Goal: Task Accomplishment & Management: Manage account settings

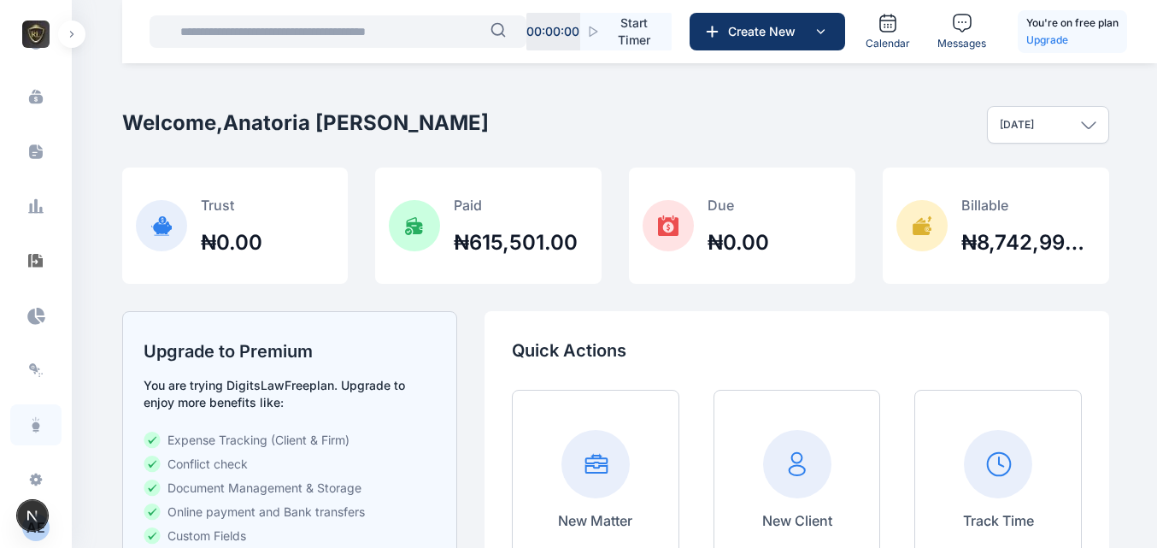
scroll to position [1853, 0]
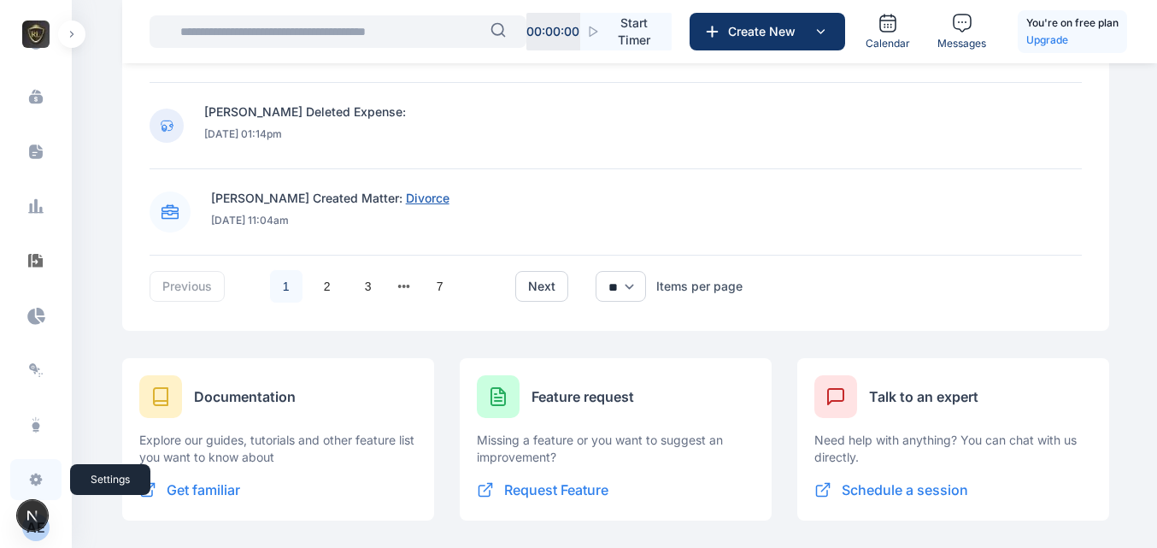
click at [30, 479] on icon at bounding box center [36, 479] width 13 height 13
click at [35, 479] on icon at bounding box center [36, 479] width 13 height 13
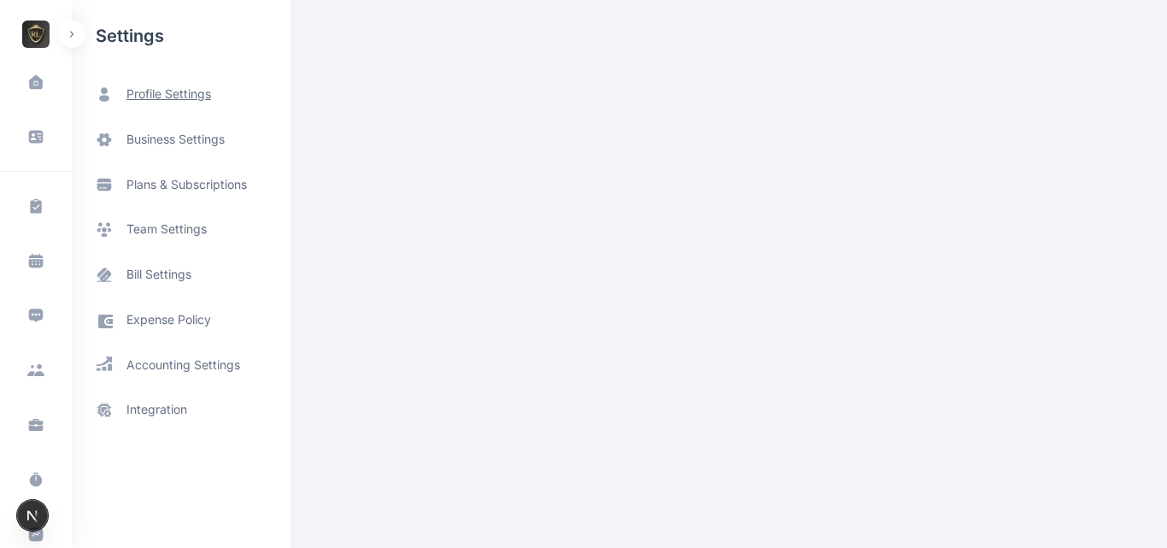
click at [185, 97] on span "profile settings" at bounding box center [168, 94] width 85 height 18
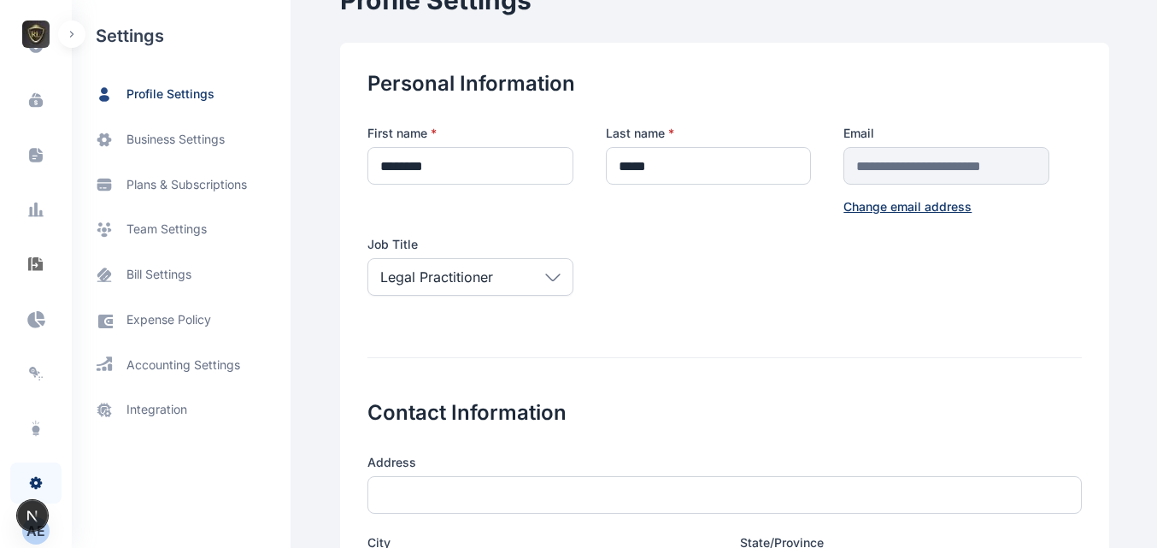
scroll to position [547, 0]
click at [31, 532] on div "A E" at bounding box center [35, 527] width 27 height 21
click at [121, 525] on span "Log out" at bounding box center [140, 528] width 43 height 17
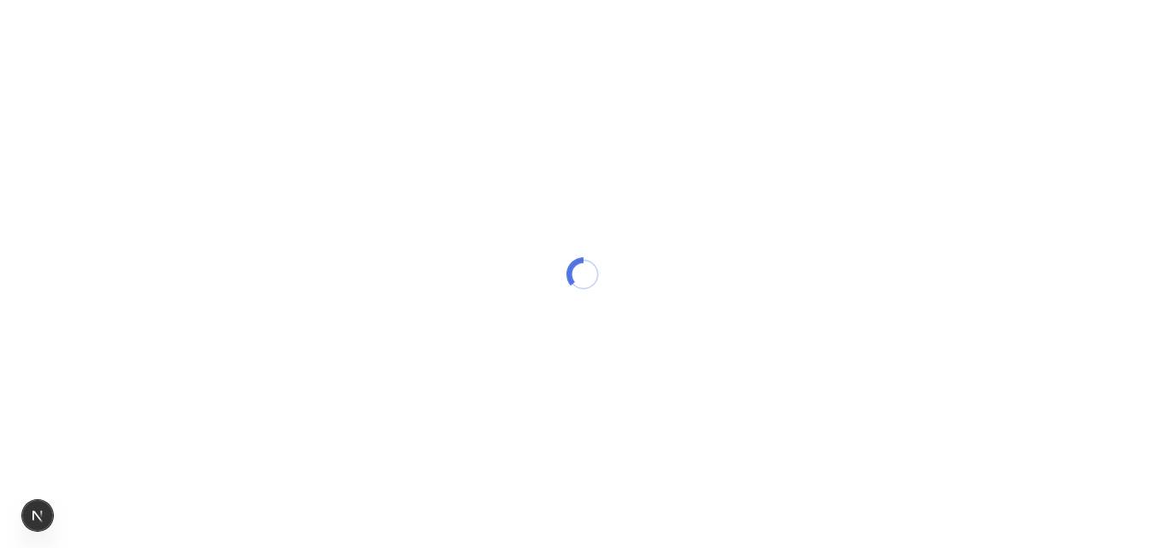
scroll to position [0, 0]
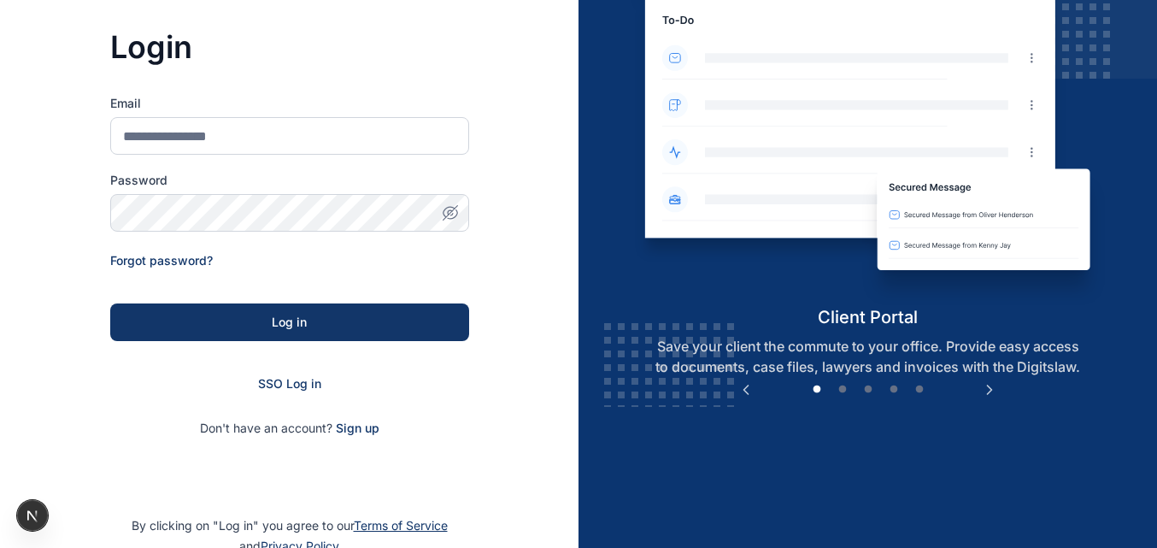
scroll to position [232, 0]
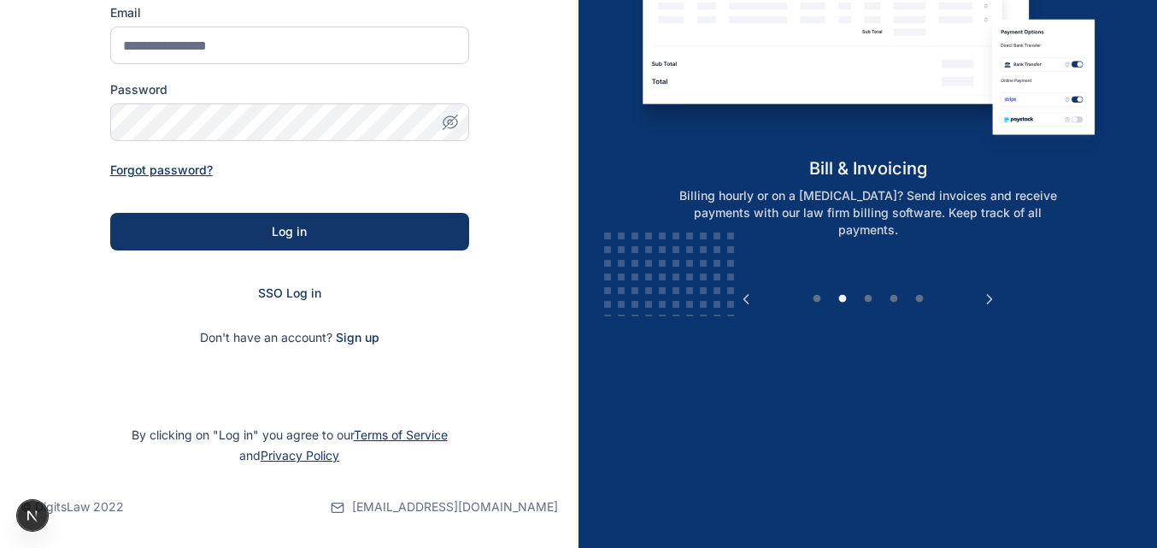
click at [195, 173] on span "Forgot password?" at bounding box center [161, 169] width 103 height 15
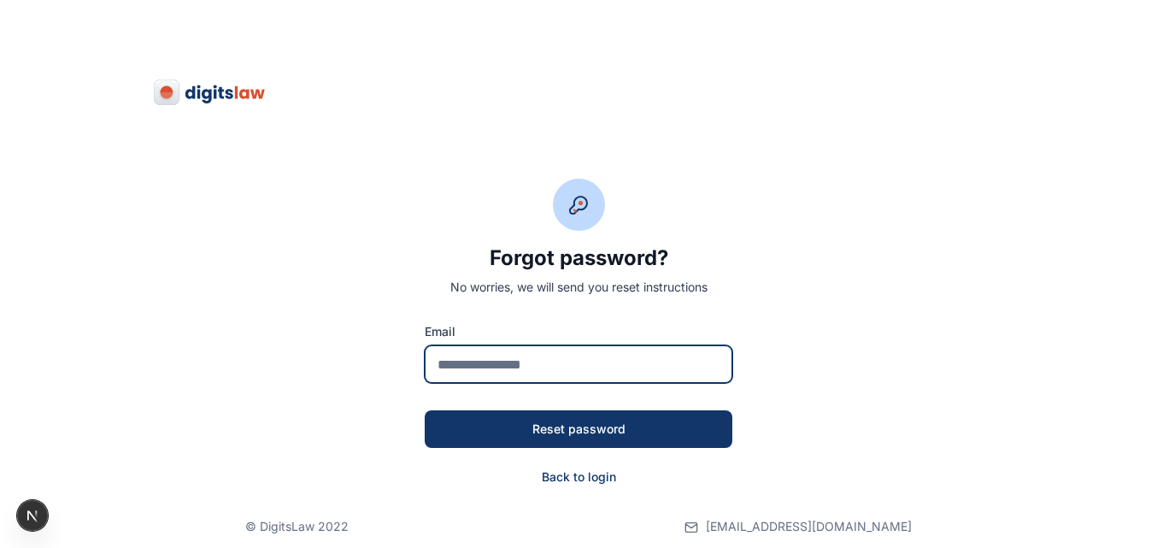
click at [487, 354] on input "email" at bounding box center [579, 364] width 308 height 38
type input "**********"
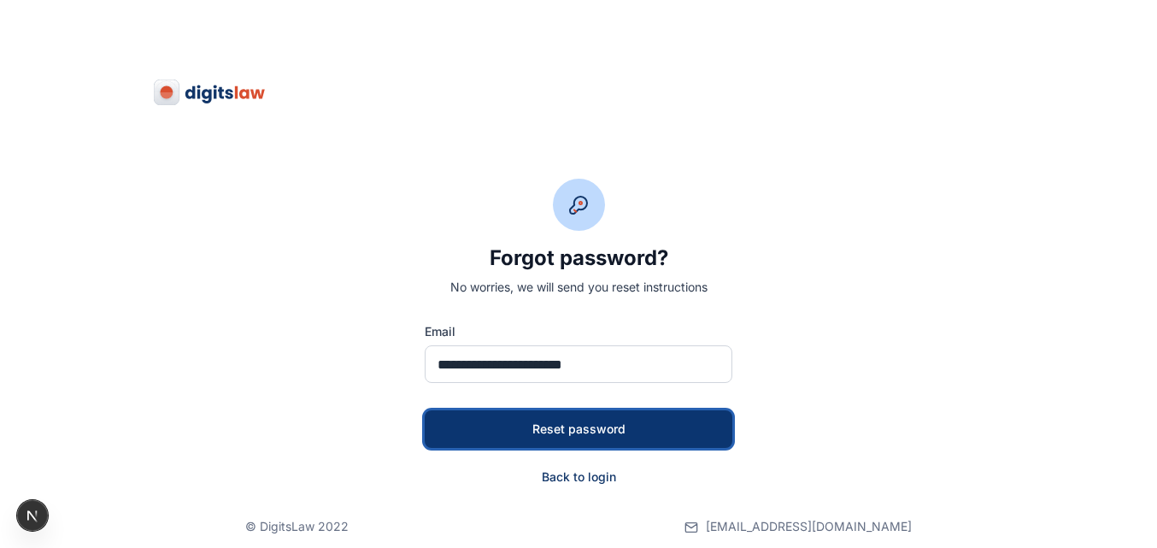
click at [585, 433] on div "Reset password" at bounding box center [578, 428] width 253 height 17
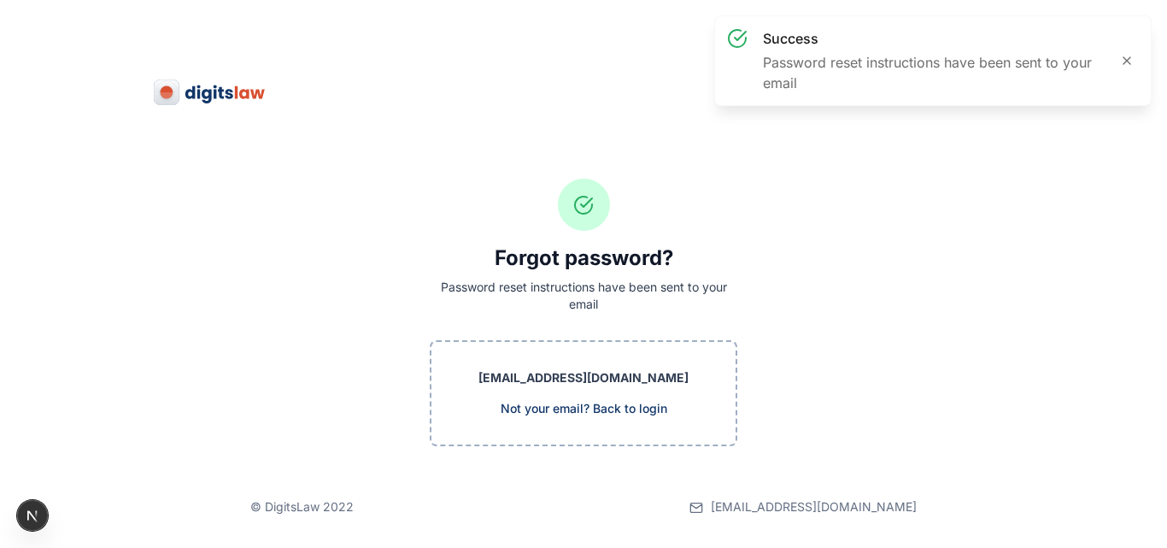
click at [845, 278] on div "Forgot password? Password reset instructions have been sent to your email [EMAI…" at bounding box center [583, 223] width 1167 height 446
